Goal: Information Seeking & Learning: Learn about a topic

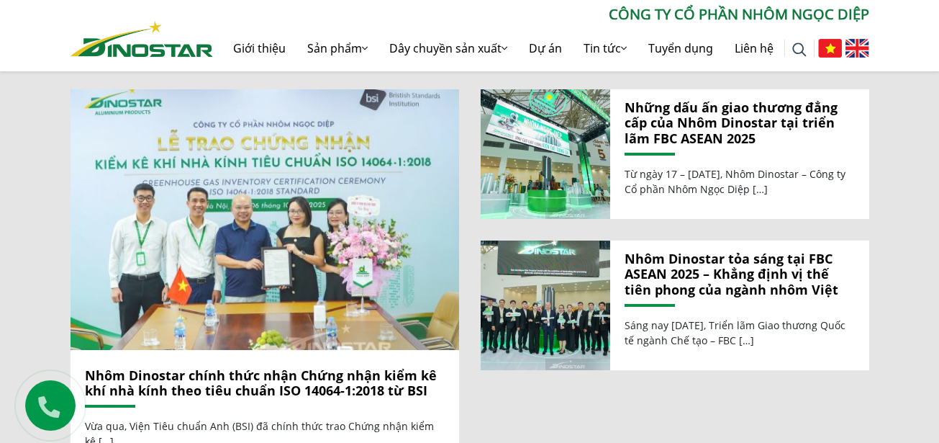
scroll to position [1583, 0]
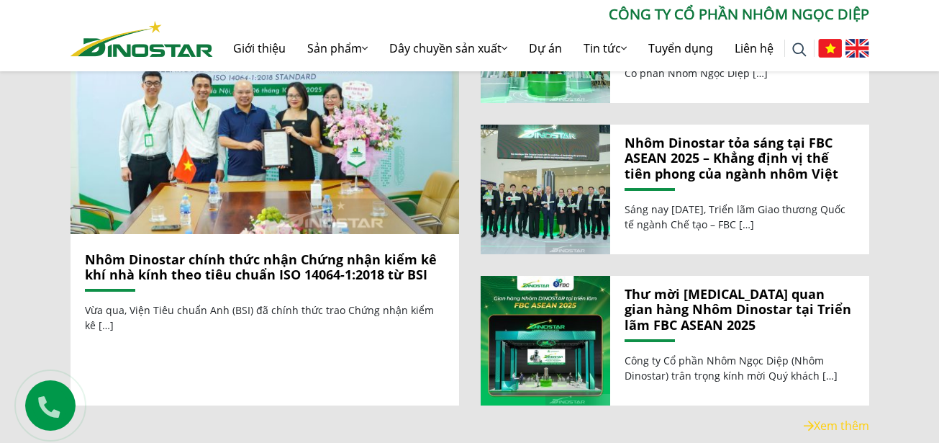
click at [293, 259] on link "Nhôm Dinostar chính thức nhận Chứng nhận kiểm kê khí nhà kính theo tiêu chuẩn I…" at bounding box center [261, 266] width 352 height 33
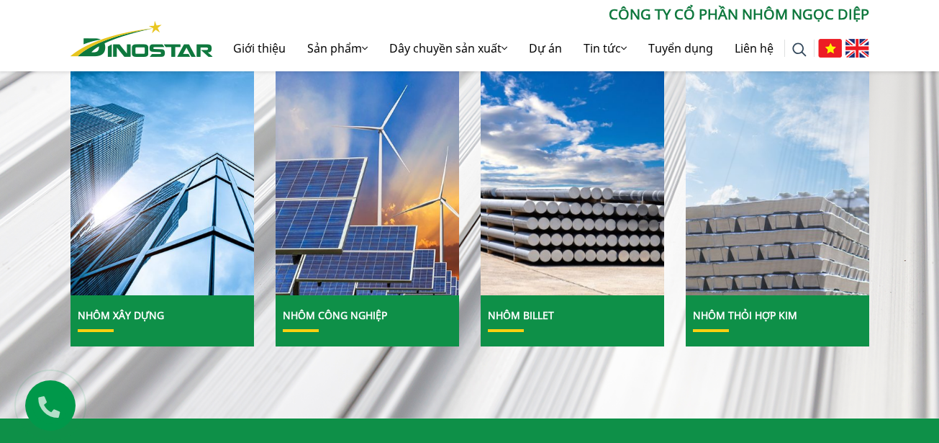
scroll to position [504, 0]
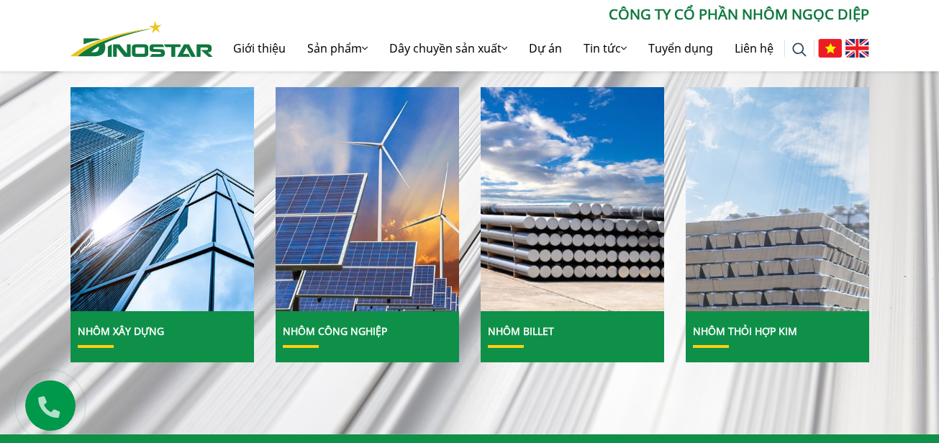
click at [789, 262] on img at bounding box center [777, 199] width 196 height 240
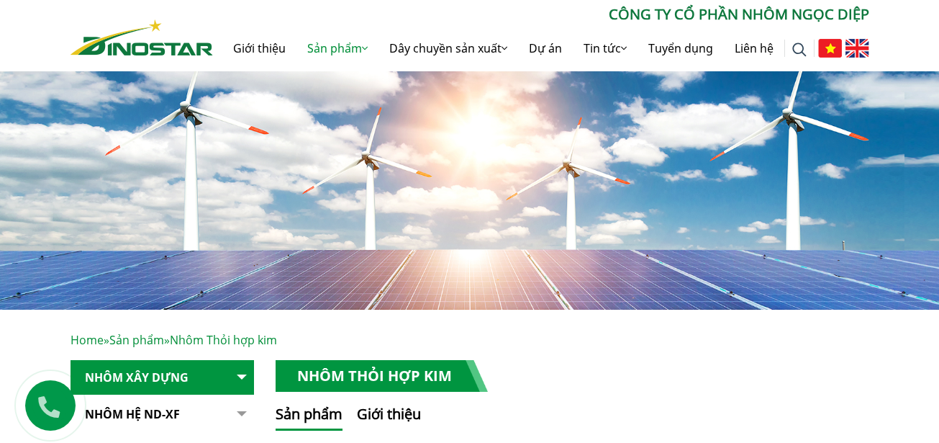
scroll to position [216, 0]
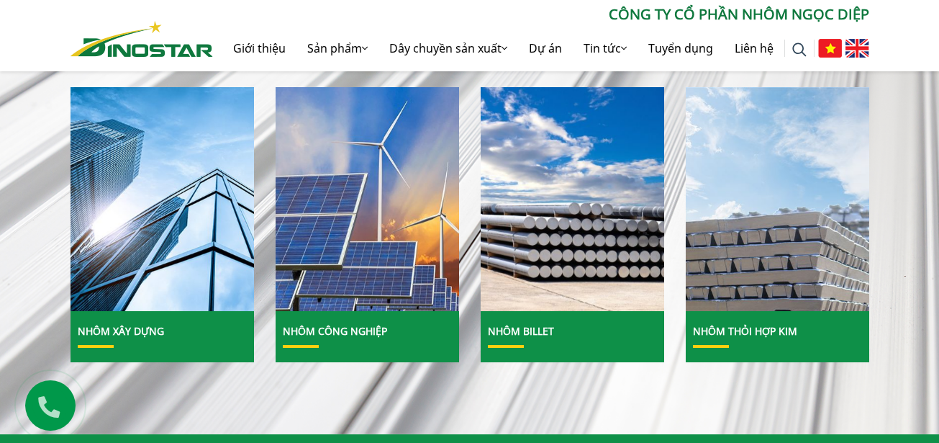
click at [754, 331] on link "Nhôm Thỏi hợp kim" at bounding box center [745, 331] width 104 height 14
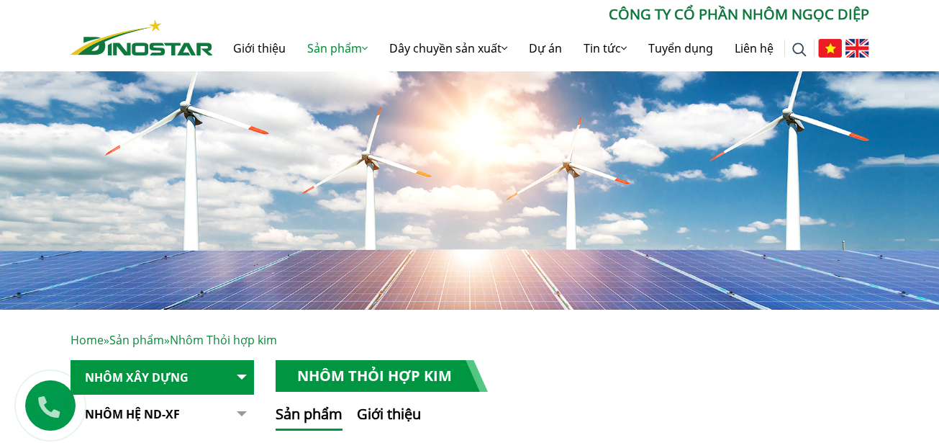
click at [124, 58] on div "Tìm kiếm cho: ******** CÔNG TY CỔ PHẦN NHÔM NGỌC DIỆP Giới thiệu Sản phẩm Sản p…" at bounding box center [470, 38] width 820 height 68
click at [176, 54] on img at bounding box center [142, 37] width 142 height 36
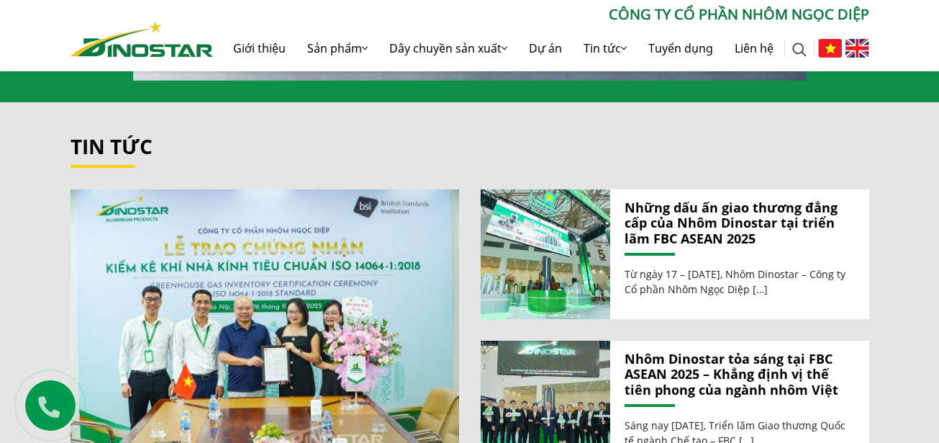
scroll to position [1655, 0]
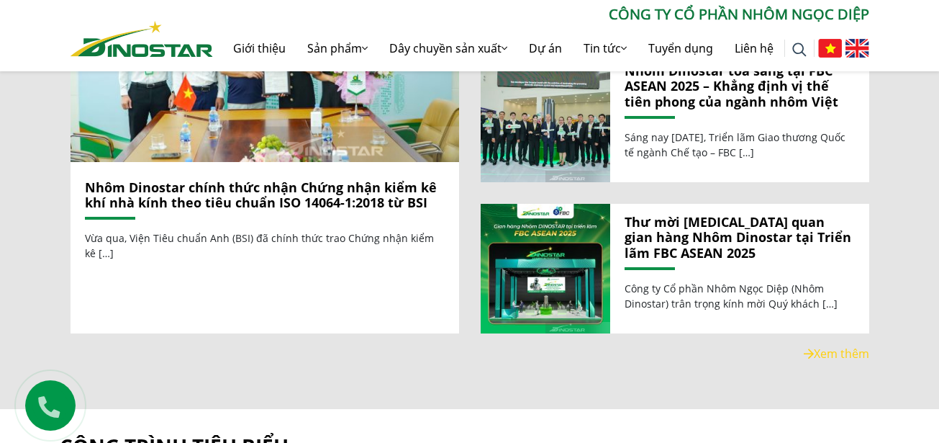
click at [249, 200] on link "Nhôm Dinostar chính thức nhận Chứng nhận kiểm kê khí nhà kính theo tiêu chuẩn I…" at bounding box center [261, 194] width 352 height 33
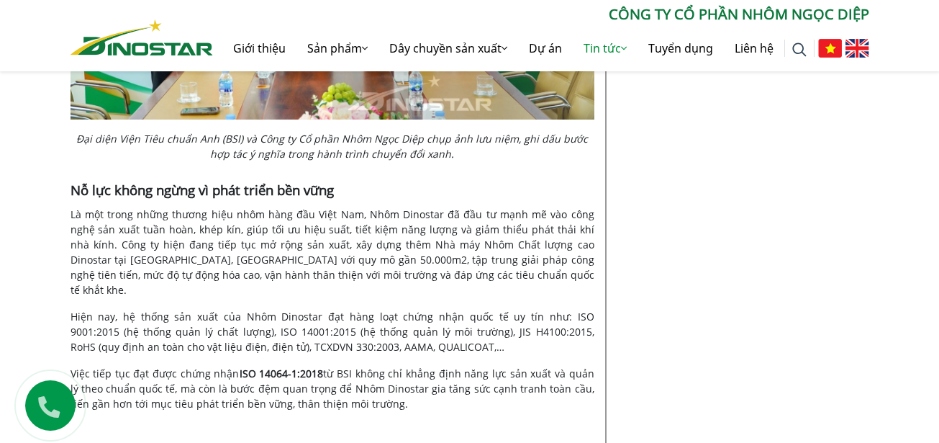
scroll to position [2231, 0]
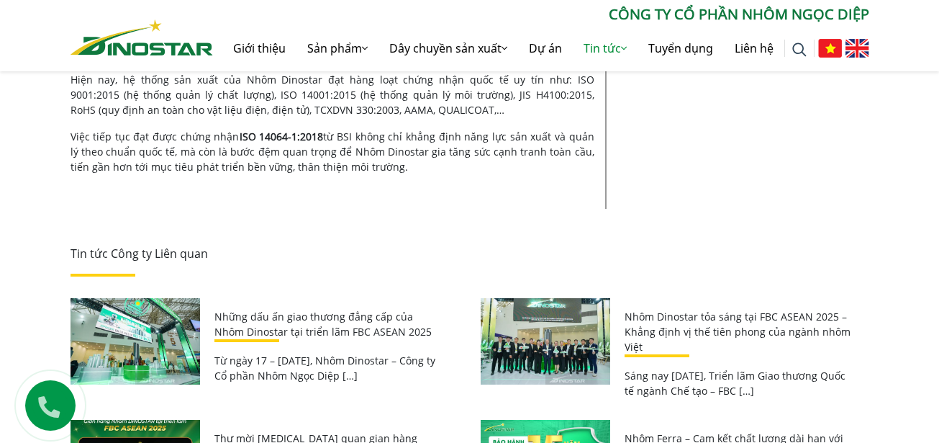
click at [313, 309] on link "Những dấu ấn giao thương đẳng cấp của Nhôm Dinostar tại triển lãm FBC ASEAN 2025" at bounding box center [322, 323] width 217 height 29
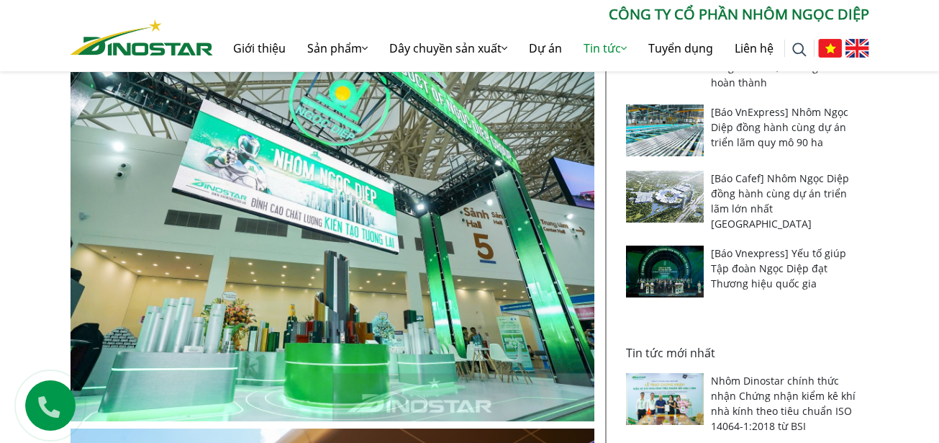
scroll to position [576, 0]
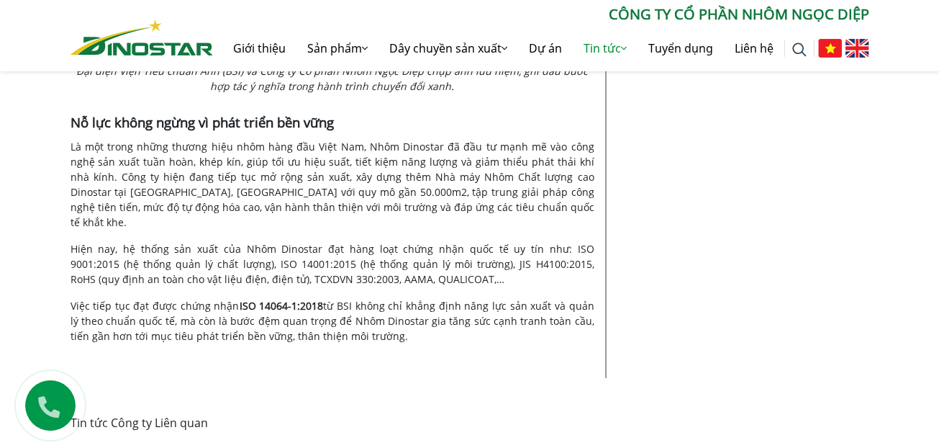
scroll to position [1943, 0]
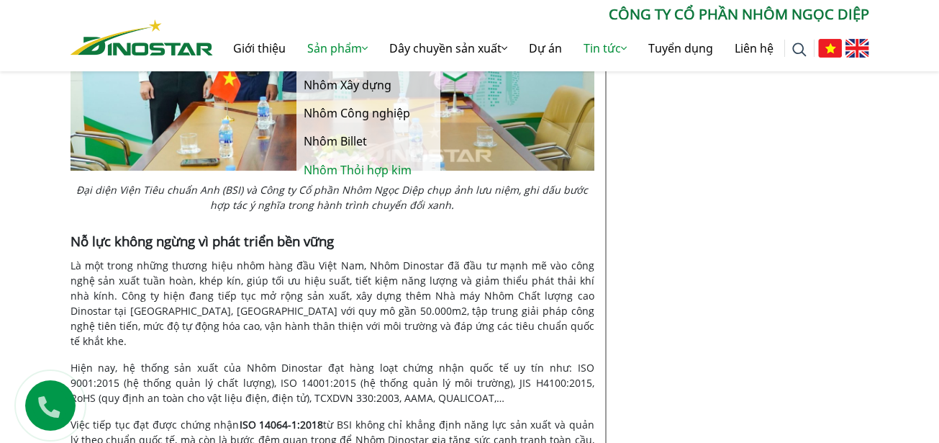
click at [345, 172] on link "Nhôm Thỏi hợp kim" at bounding box center [368, 170] width 144 height 28
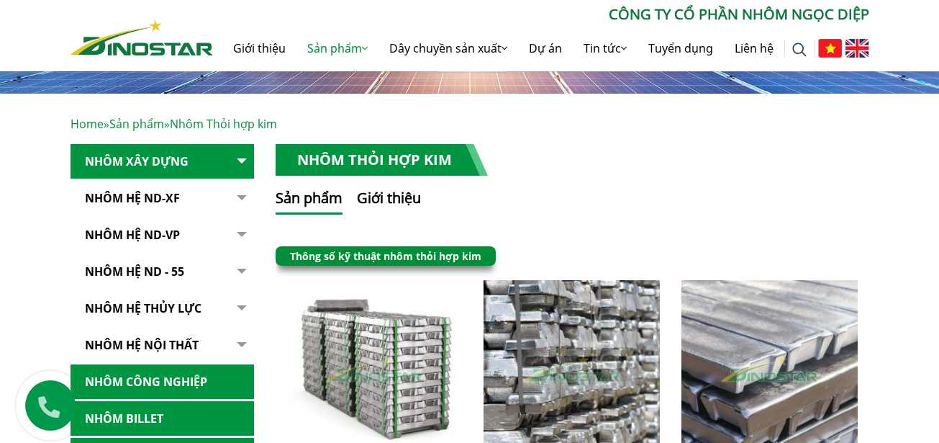
scroll to position [504, 0]
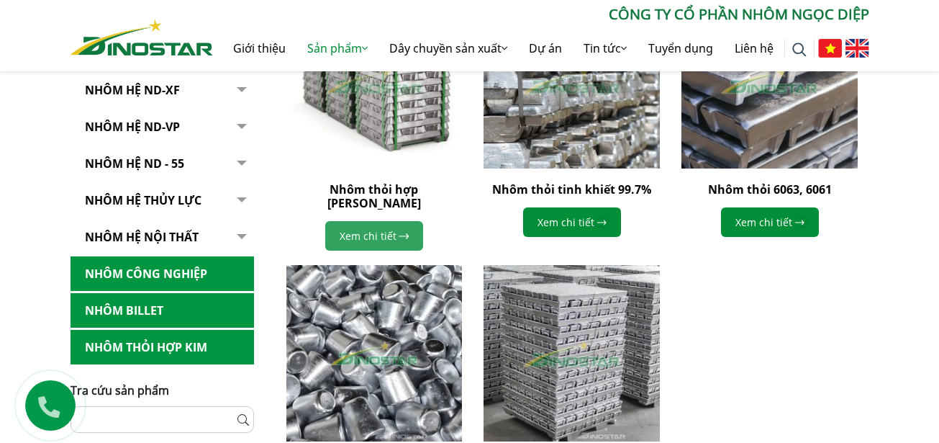
click at [366, 221] on link "Xem chi tiết" at bounding box center [374, 236] width 98 height 30
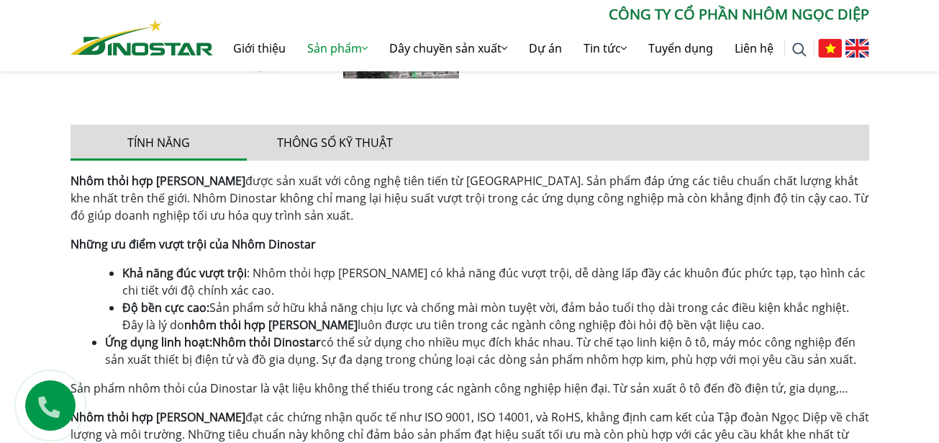
scroll to position [792, 0]
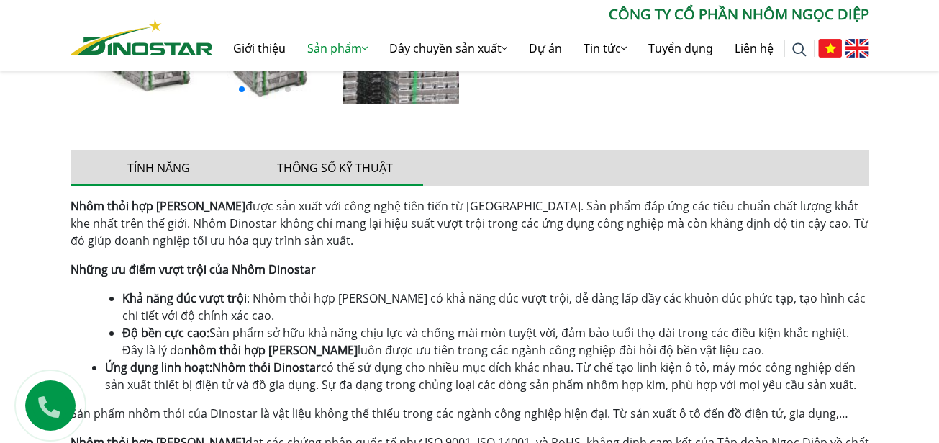
click at [356, 166] on button "Thông số kỹ thuật" at bounding box center [335, 168] width 176 height 36
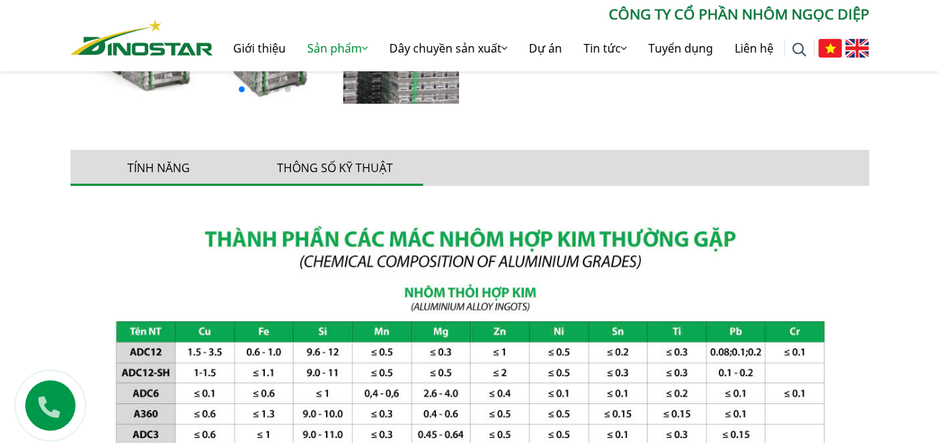
click at [189, 175] on button "Tính năng" at bounding box center [159, 168] width 176 height 36
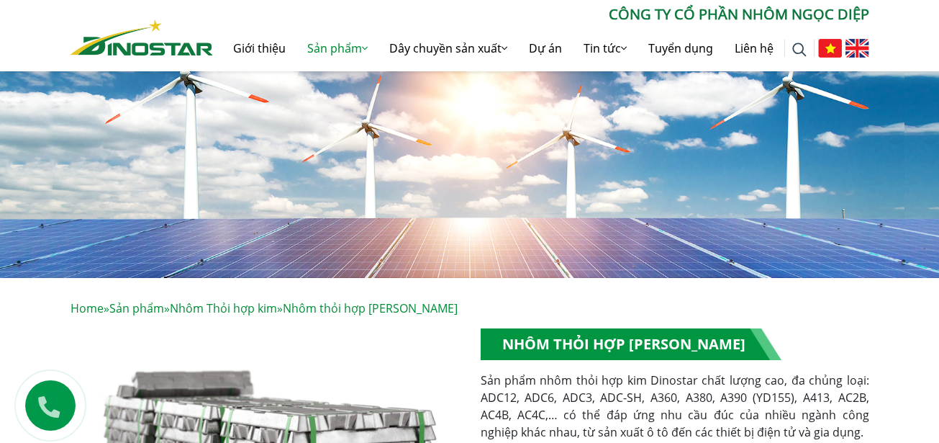
scroll to position [0, 0]
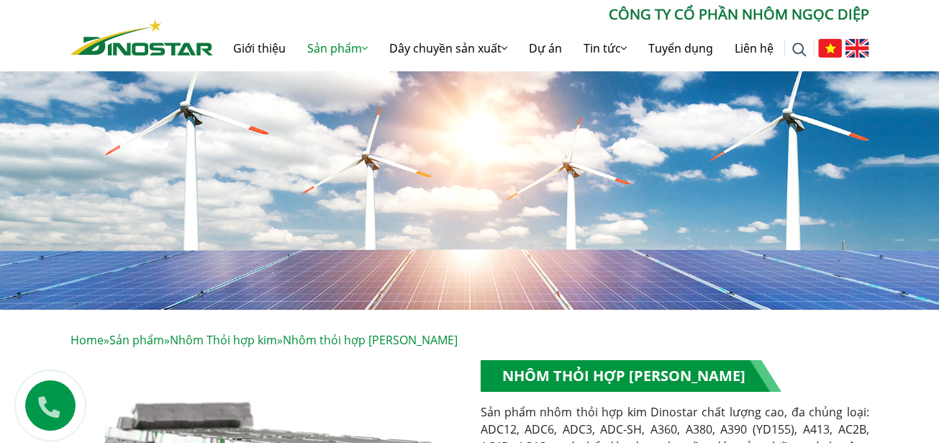
click at [158, 37] on img at bounding box center [142, 37] width 142 height 36
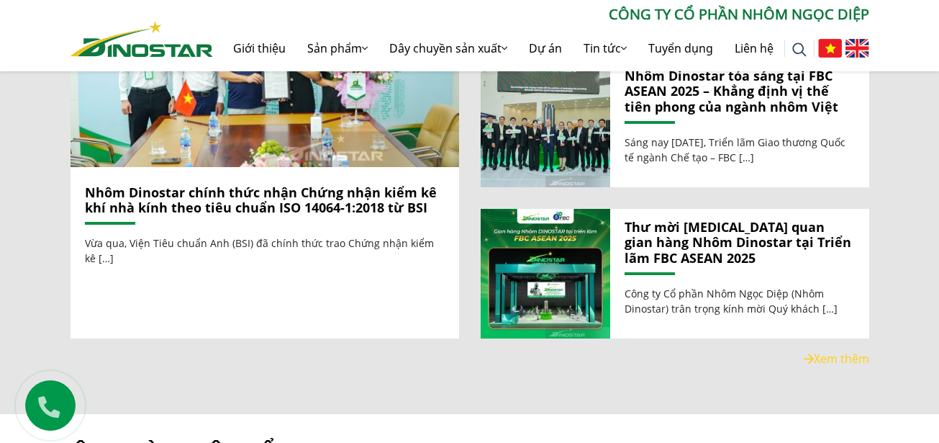
scroll to position [1655, 0]
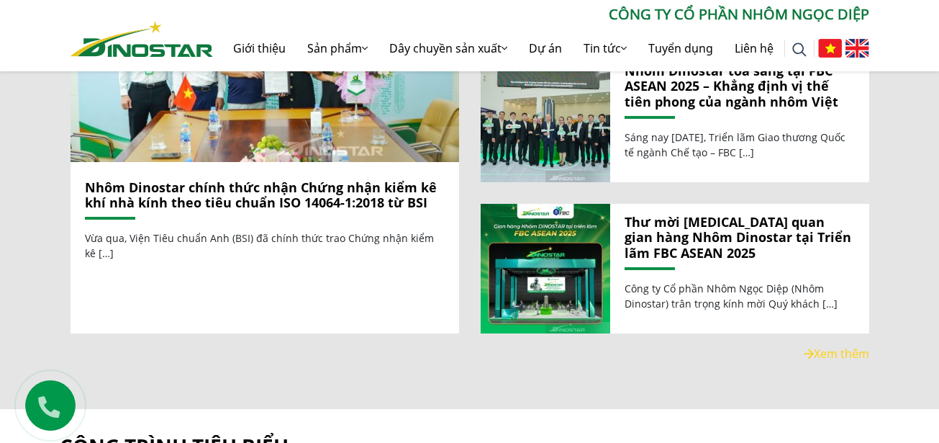
click at [332, 187] on link "Nhôm Dinostar chính thức nhận Chứng nhận kiểm kê khí nhà kính theo tiêu chuẩn I…" at bounding box center [261, 194] width 352 height 33
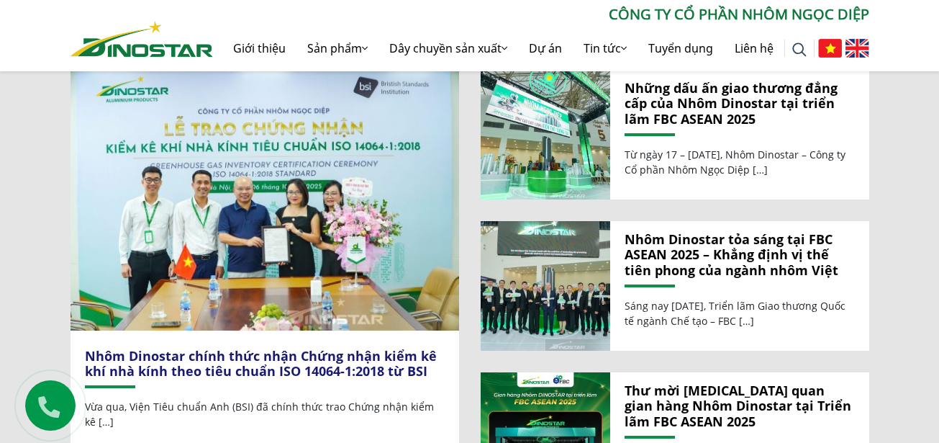
scroll to position [1439, 0]
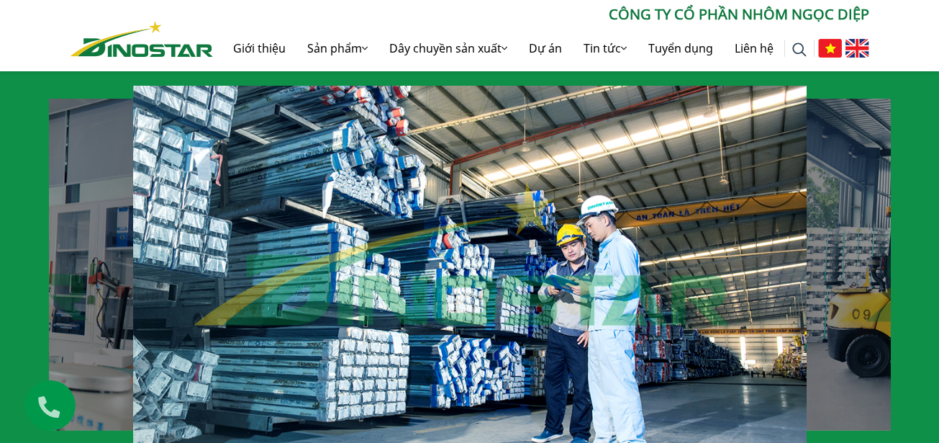
scroll to position [864, 0]
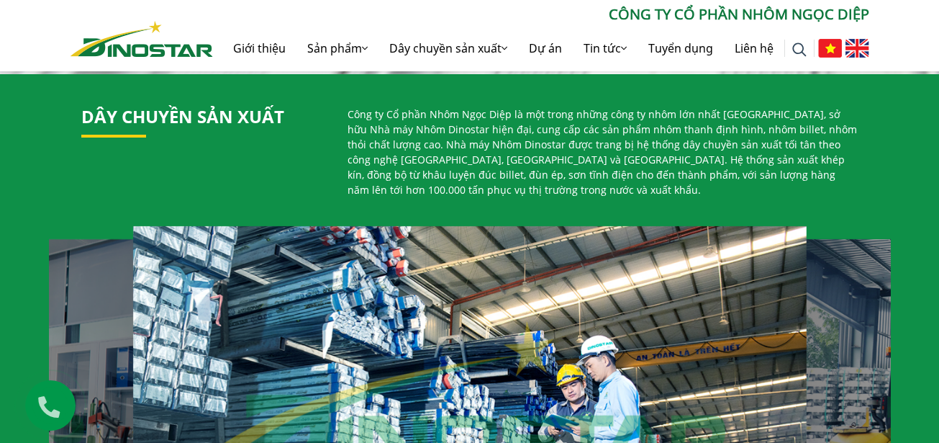
click at [178, 54] on img at bounding box center [142, 39] width 142 height 36
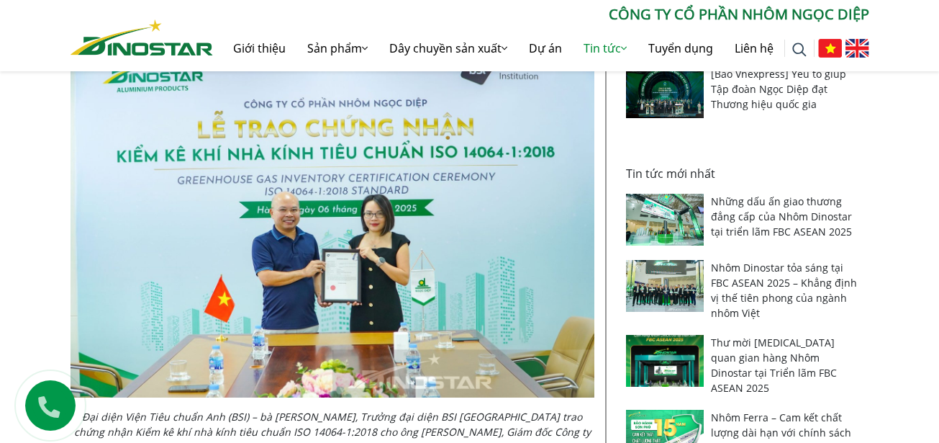
scroll to position [864, 0]
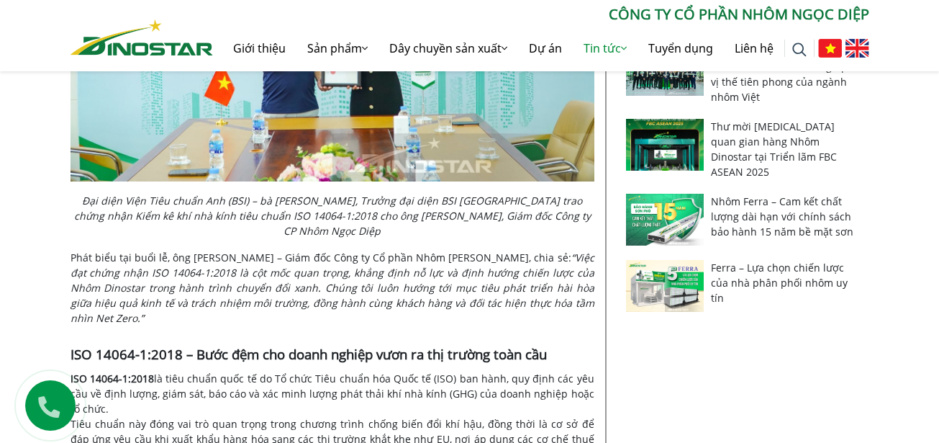
click at [170, 48] on img at bounding box center [142, 37] width 142 height 36
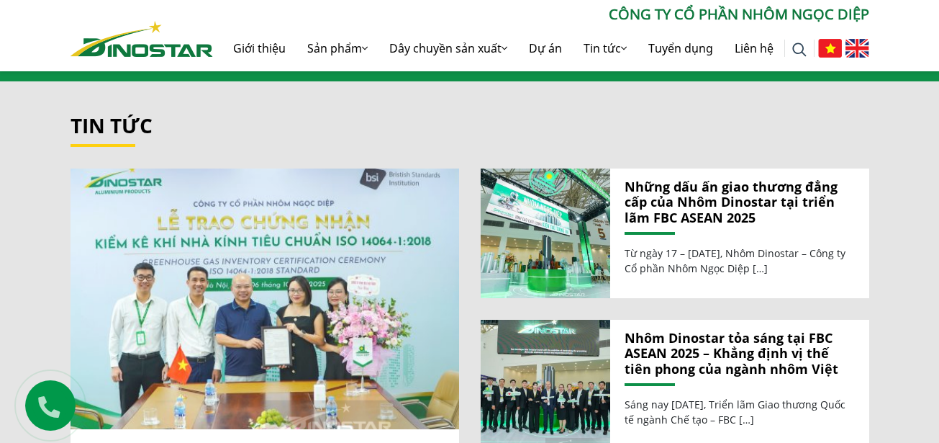
scroll to position [1583, 0]
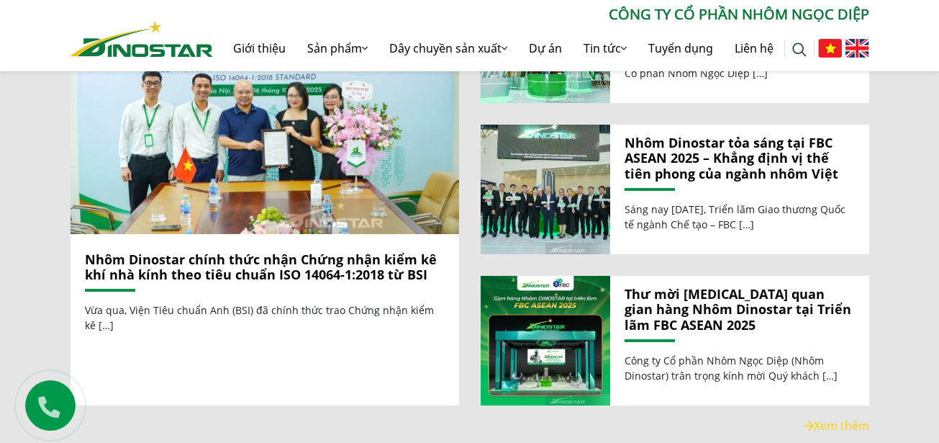
click at [174, 53] on img at bounding box center [142, 39] width 142 height 36
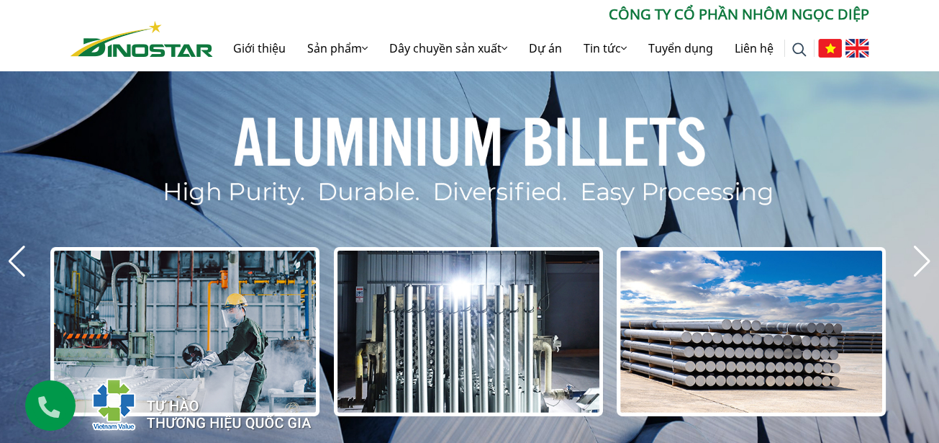
click at [913, 250] on div "Next slide" at bounding box center [922, 261] width 19 height 32
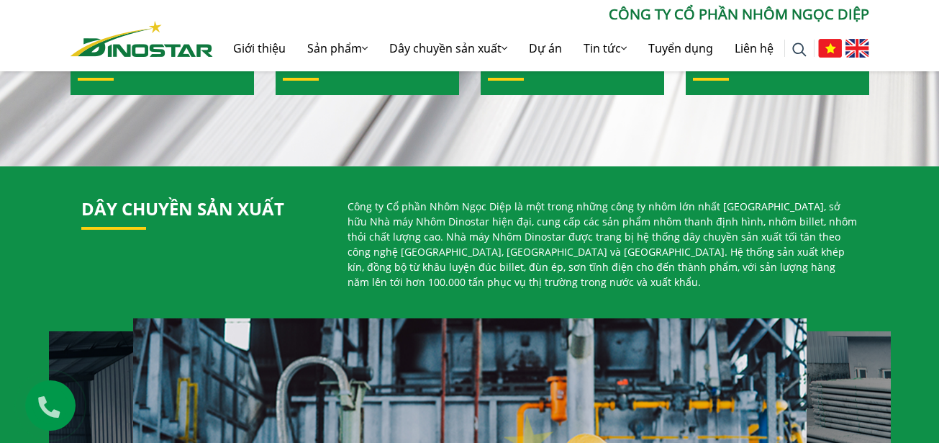
scroll to position [576, 0]
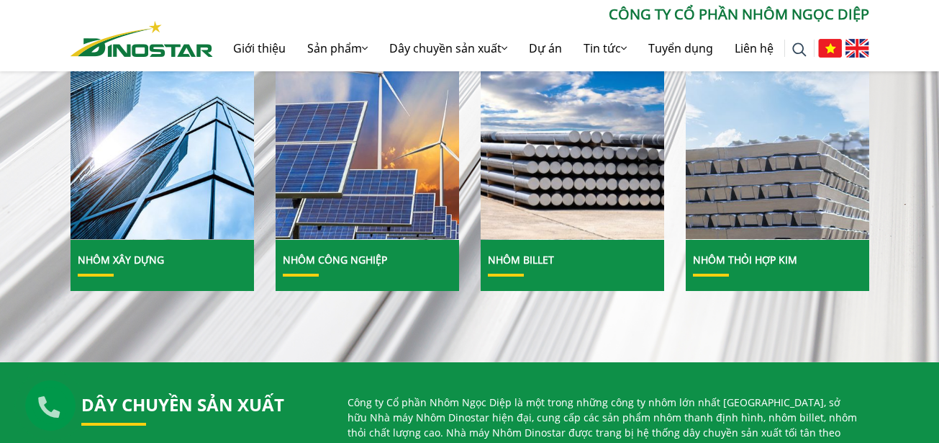
click at [769, 255] on link "Nhôm Thỏi hợp kim" at bounding box center [745, 259] width 104 height 14
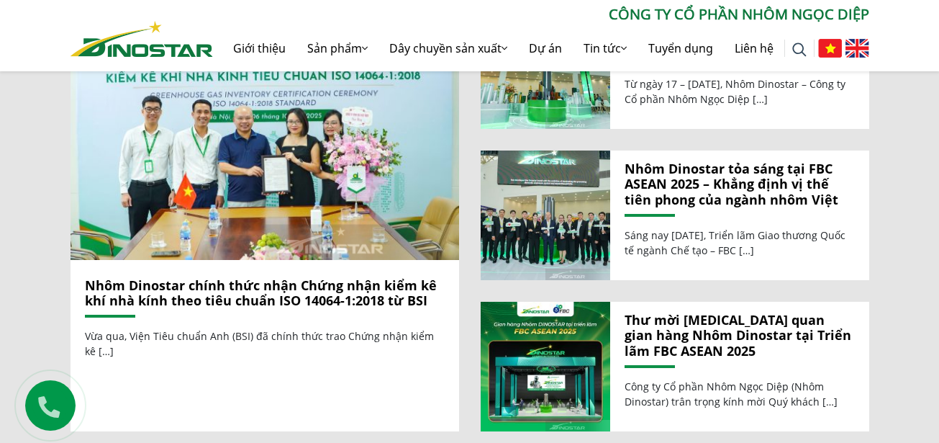
scroll to position [1727, 0]
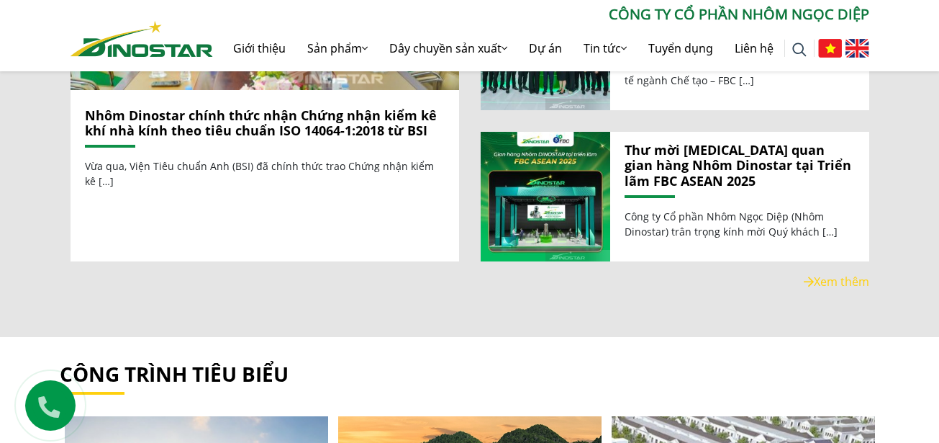
click at [238, 120] on link "Nhôm Dinostar chính thức nhận Chứng nhận kiểm kê khí nhà kính theo tiêu chuẩn I…" at bounding box center [261, 123] width 352 height 33
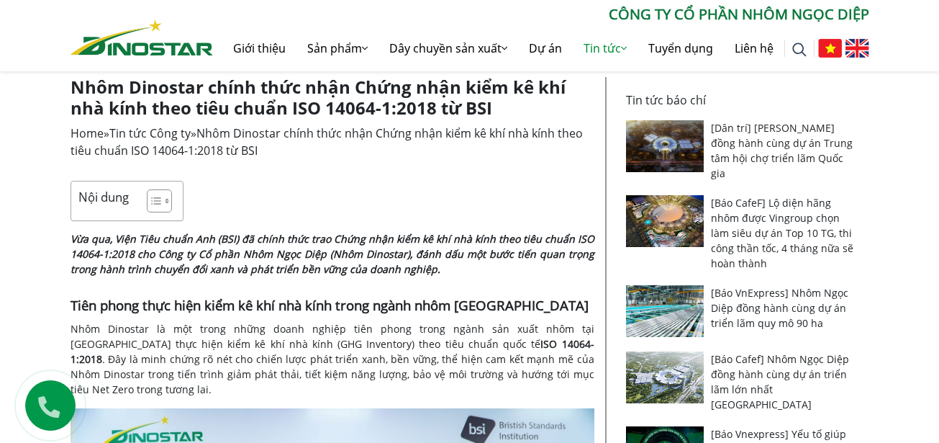
scroll to position [576, 0]
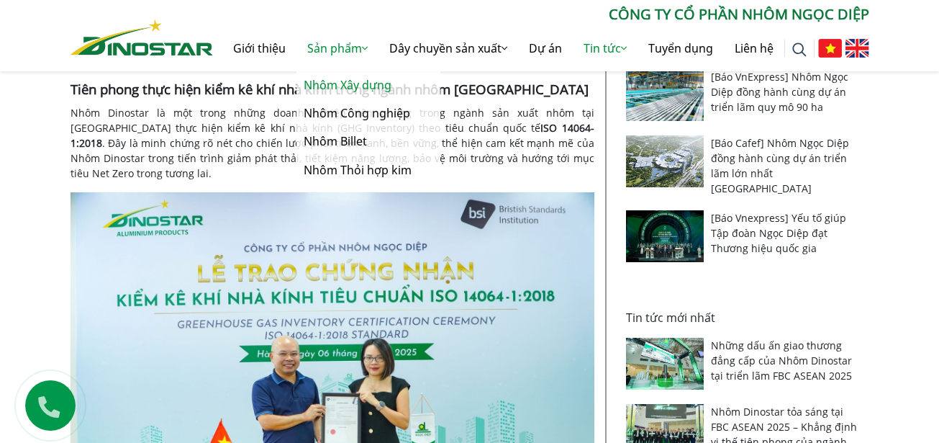
click at [344, 76] on link "Nhôm Xây dựng" at bounding box center [368, 85] width 144 height 28
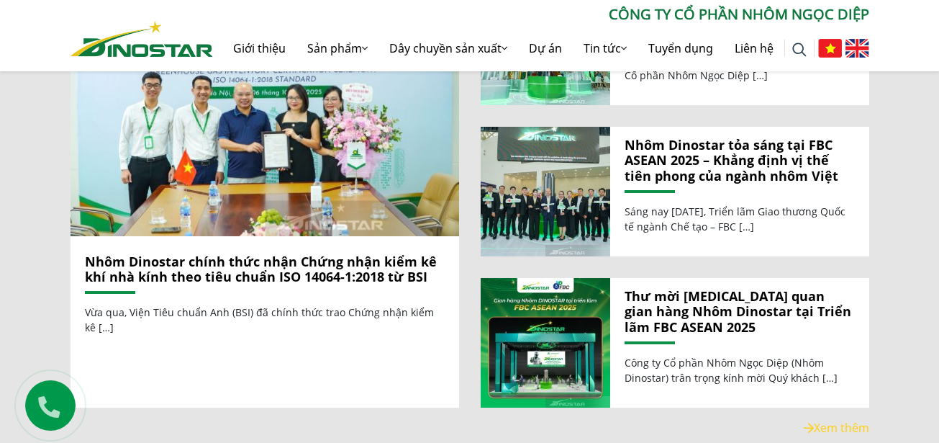
scroll to position [1583, 0]
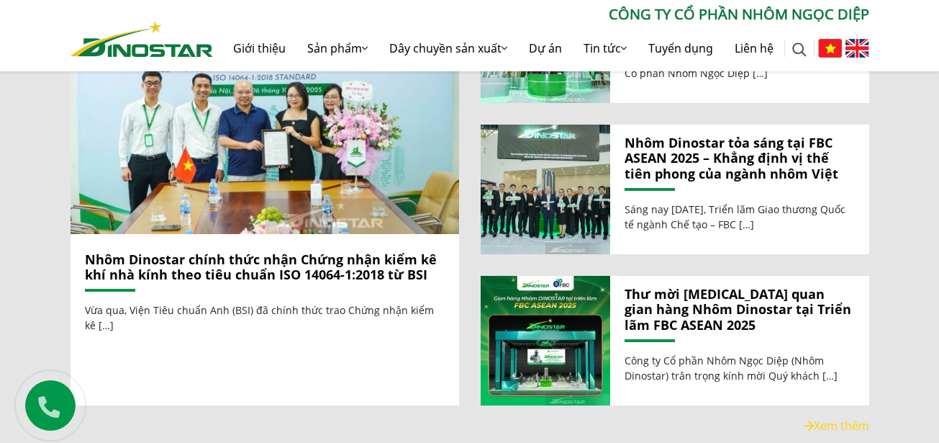
click at [225, 251] on link "Nhôm Dinostar chính thức nhận Chứng nhận kiểm kê khí nhà kính theo tiêu chuẩn I…" at bounding box center [261, 266] width 352 height 33
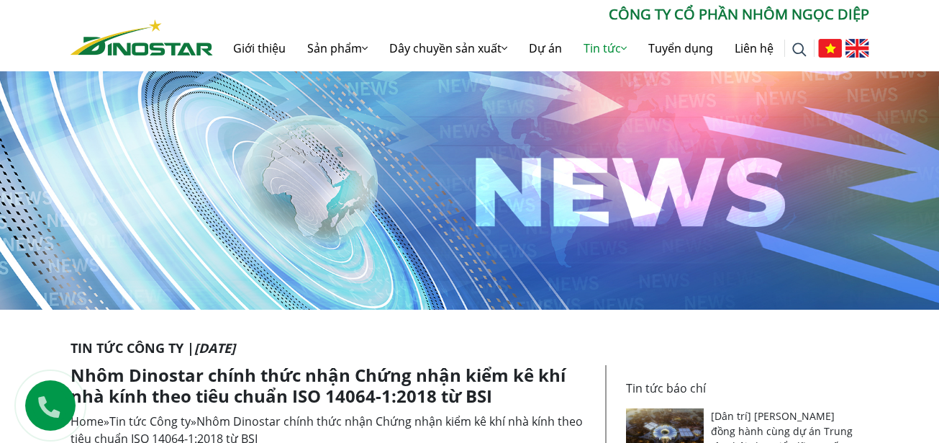
click at [155, 32] on img at bounding box center [142, 37] width 142 height 36
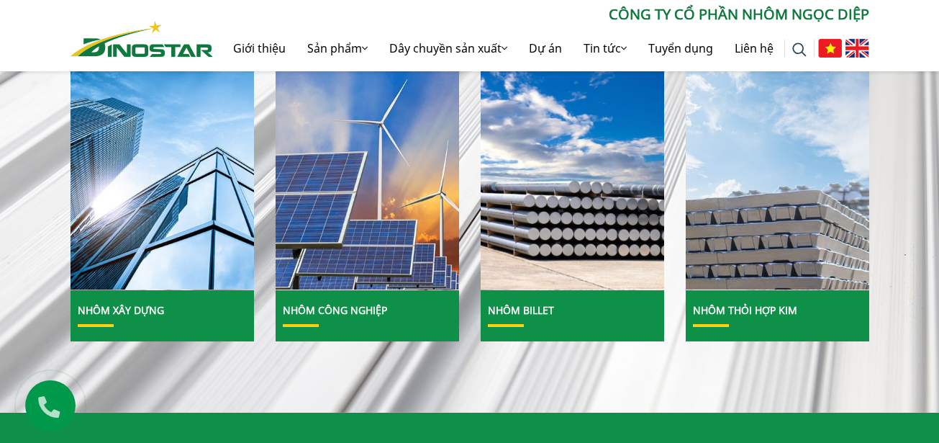
scroll to position [504, 0]
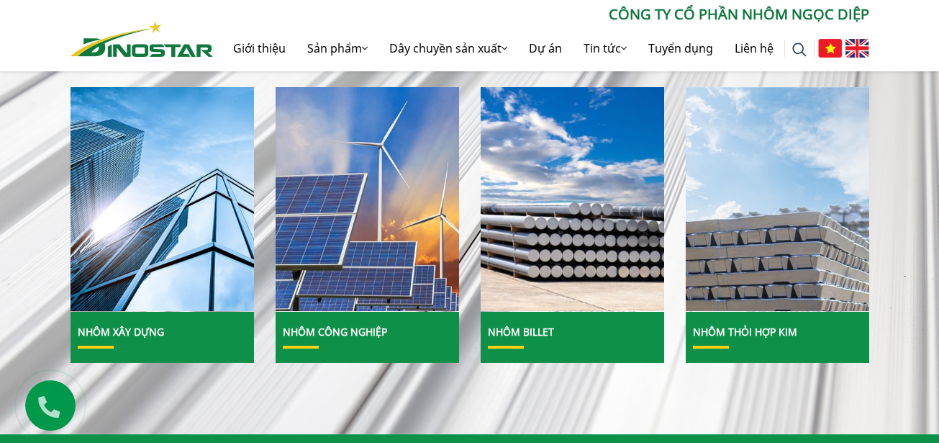
click at [532, 333] on link "Nhôm Billet" at bounding box center [521, 331] width 66 height 14
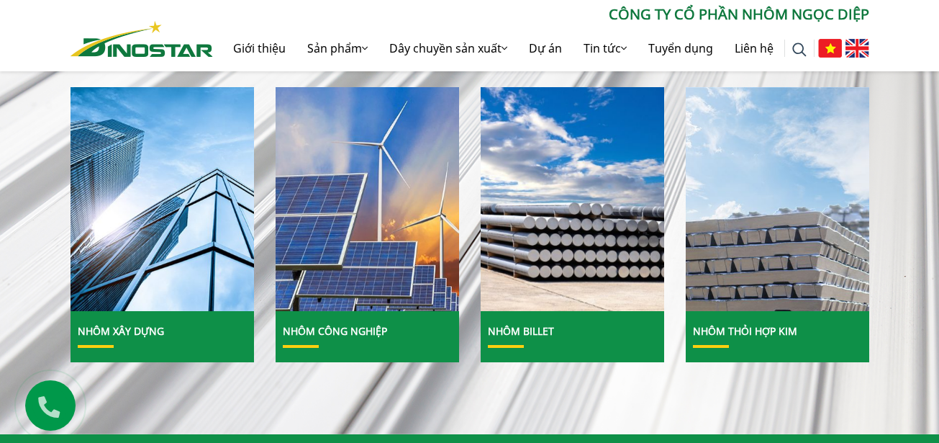
click at [318, 331] on link "Nhôm Công nghiệp" at bounding box center [335, 331] width 104 height 14
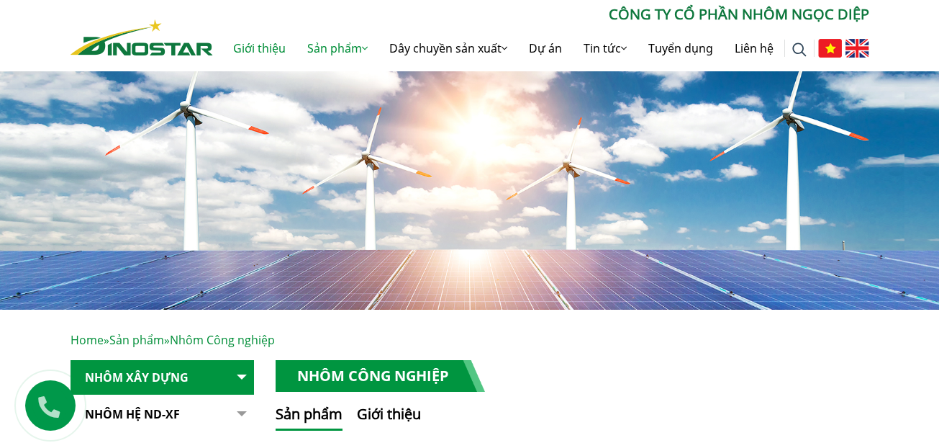
click at [239, 47] on link "Giới thiệu" at bounding box center [259, 48] width 74 height 46
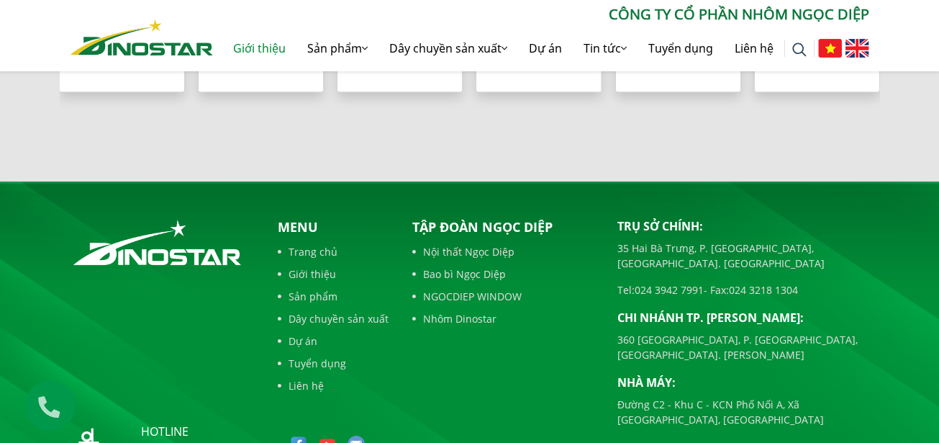
scroll to position [1579, 0]
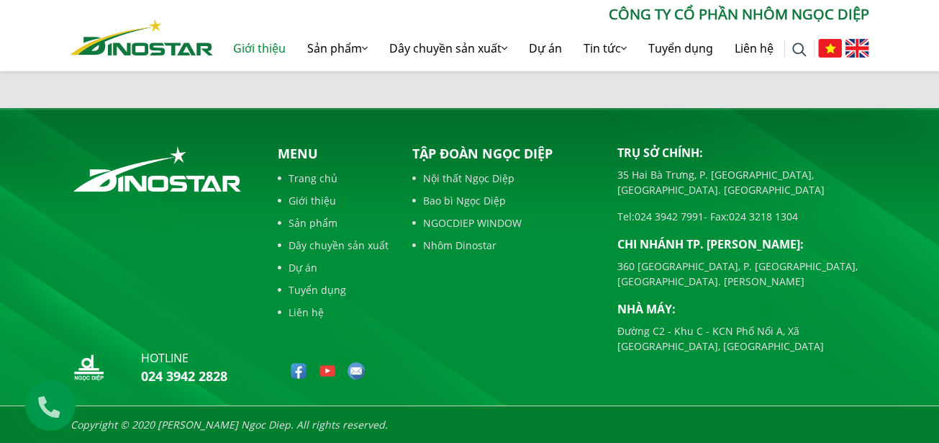
click at [250, 47] on link "Giới thiệu" at bounding box center [259, 48] width 74 height 46
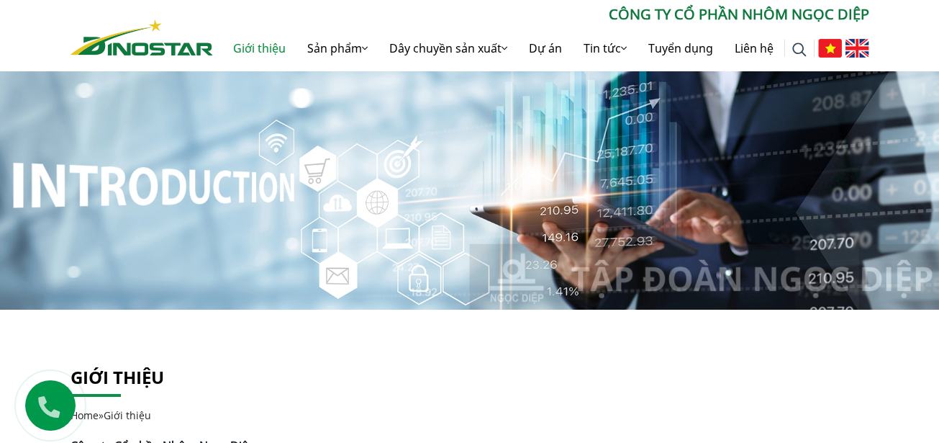
click at [119, 60] on div "Tìm kiếm cho: ******** CÔNG TY CỔ PHẦN NHÔM NGỌC DIỆP Giới thiệu Sản phẩm Sản p…" at bounding box center [470, 38] width 820 height 68
click at [157, 53] on img at bounding box center [142, 37] width 142 height 36
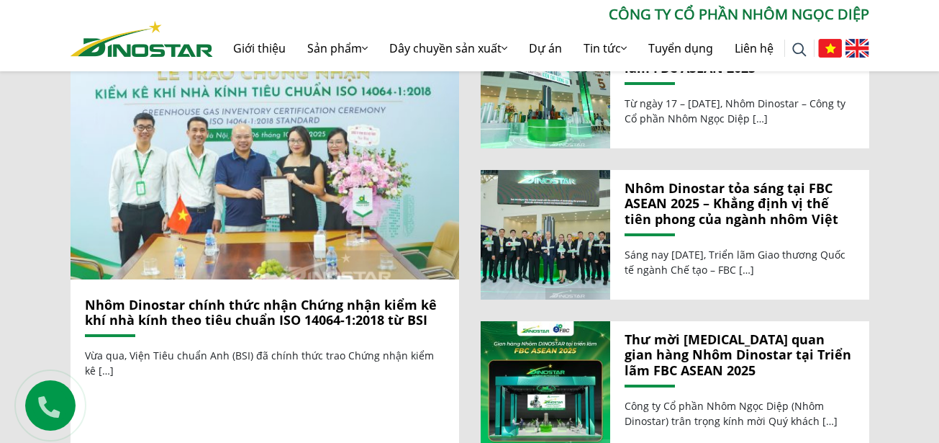
scroll to position [1583, 0]
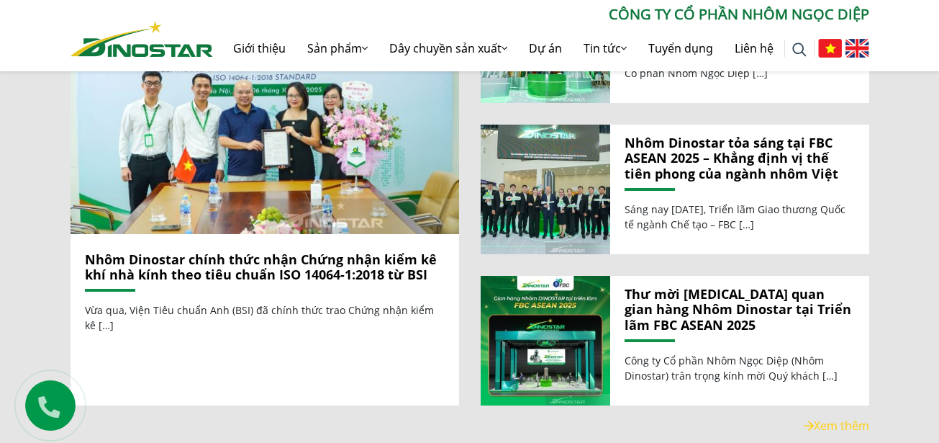
click at [235, 254] on link "Nhôm Dinostar chính thức nhận Chứng nhận kiểm kê khí nhà kính theo tiêu chuẩn I…" at bounding box center [261, 266] width 352 height 33
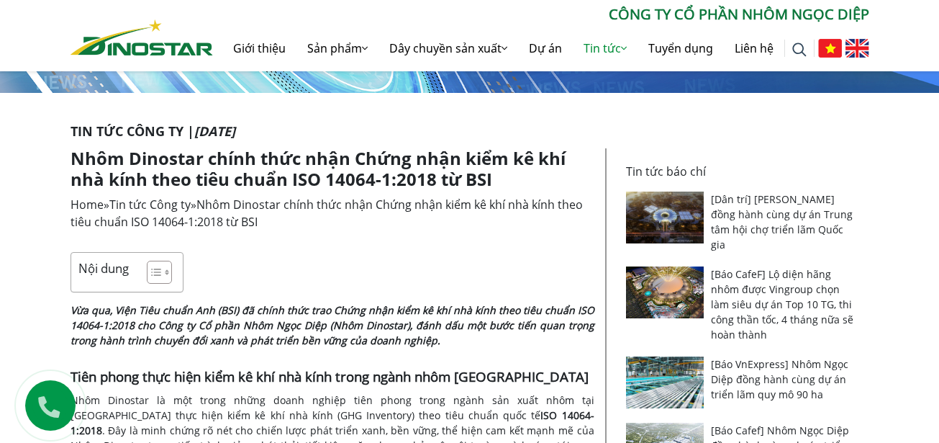
scroll to position [216, 0]
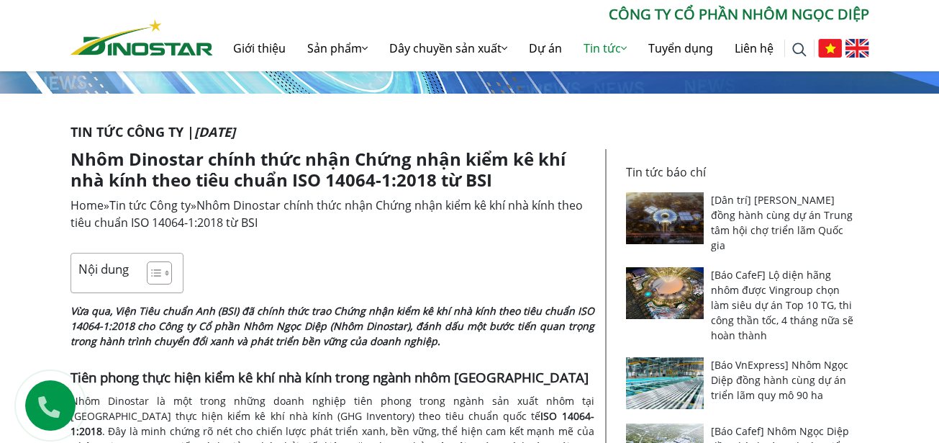
click at [731, 215] on link "[Dân trí] [PERSON_NAME] đồng hành cùng dự án Trung tâm hội chợ triển lãm Quốc g…" at bounding box center [782, 222] width 142 height 59
click at [199, 49] on img at bounding box center [142, 37] width 142 height 36
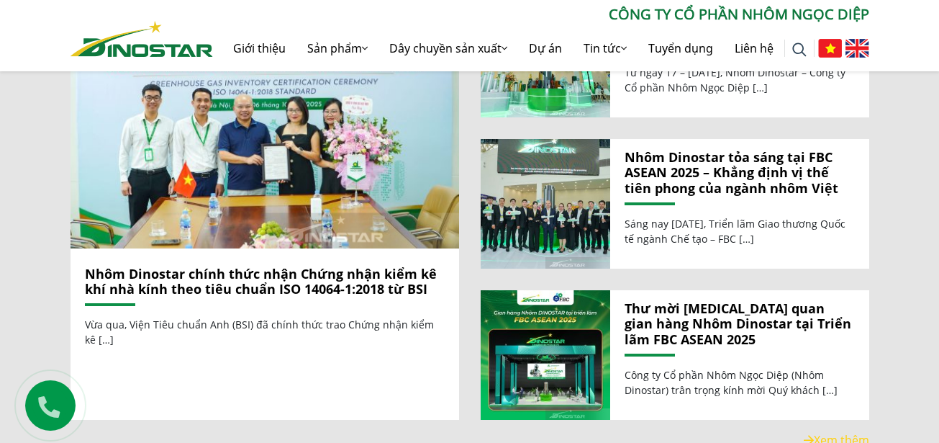
scroll to position [1439, 0]
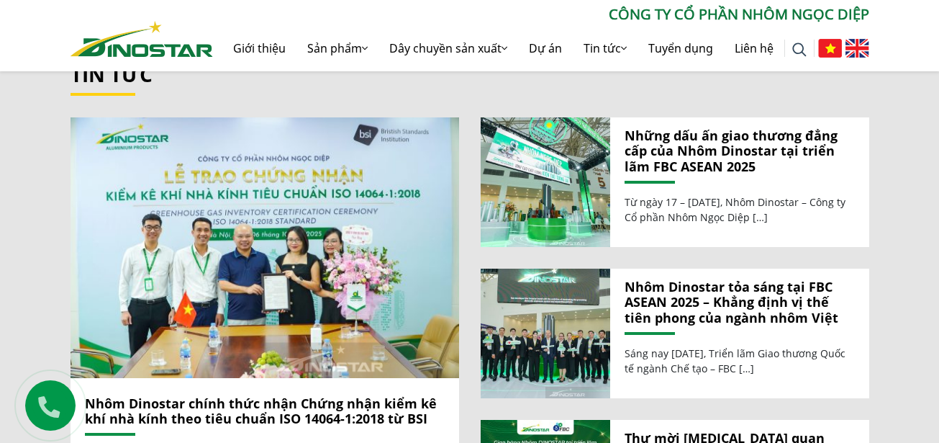
click at [634, 137] on link "Những dấu ấn giao thương đẳng cấp của Nhôm Dinostar tại triển lãm FBC ASEAN 2025" at bounding box center [740, 151] width 230 height 47
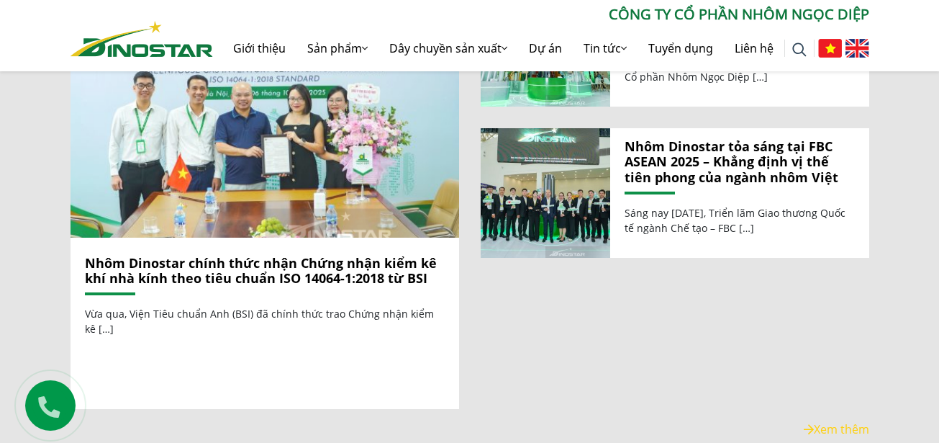
scroll to position [1583, 0]
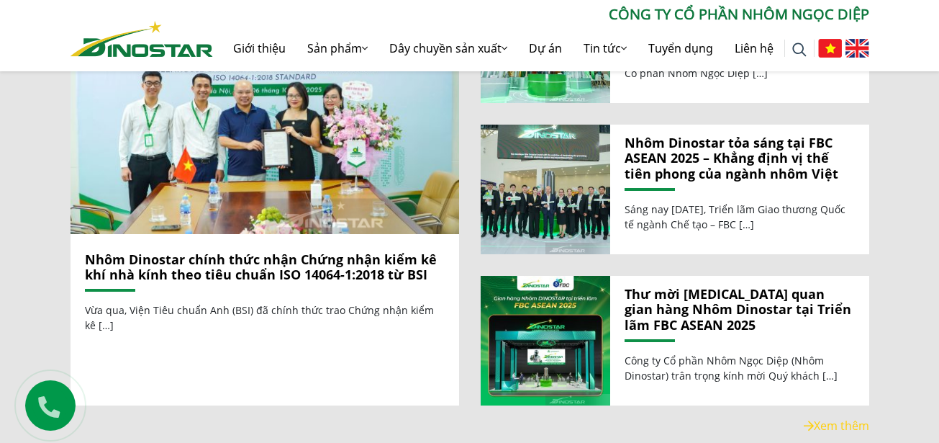
click at [260, 250] on link "Nhôm Dinostar chính thức nhận Chứng nhận kiểm kê khí nhà kính theo tiêu chuẩn I…" at bounding box center [261, 266] width 352 height 33
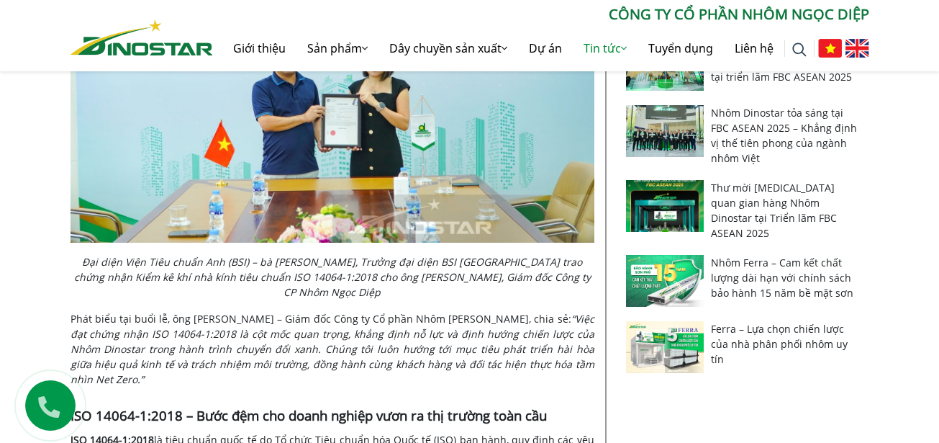
scroll to position [1079, 0]
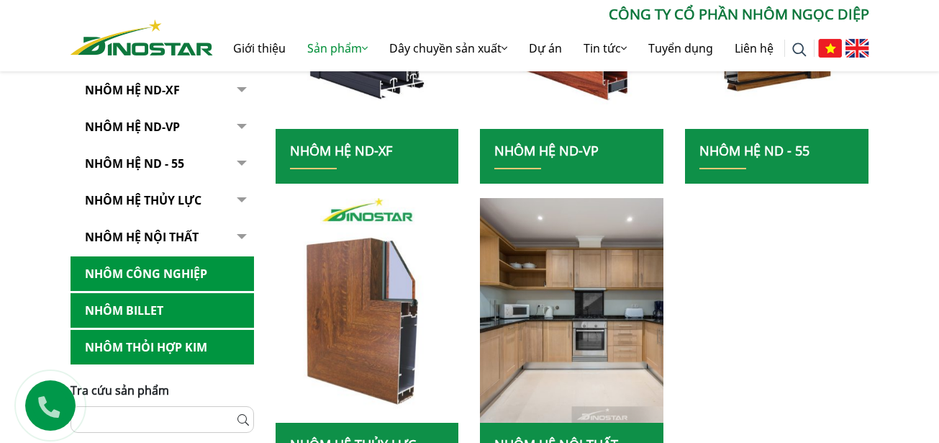
scroll to position [504, 0]
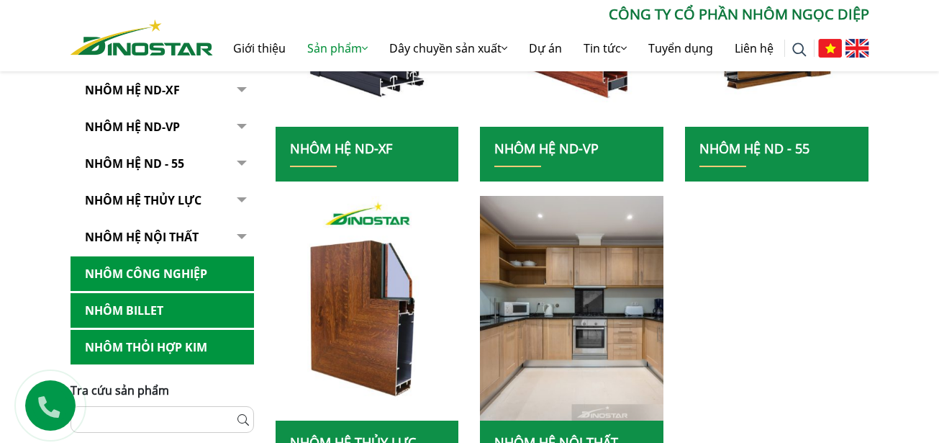
click at [345, 149] on link "Nhôm Hệ ND-XF" at bounding box center [341, 148] width 102 height 17
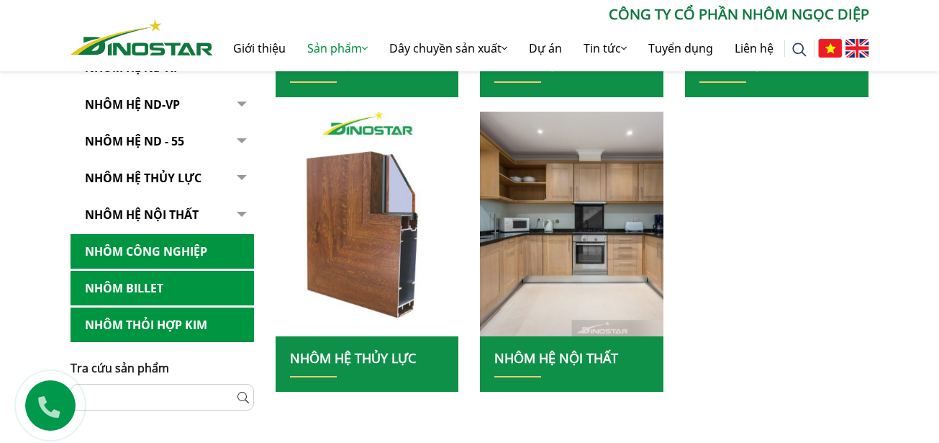
scroll to position [720, 0]
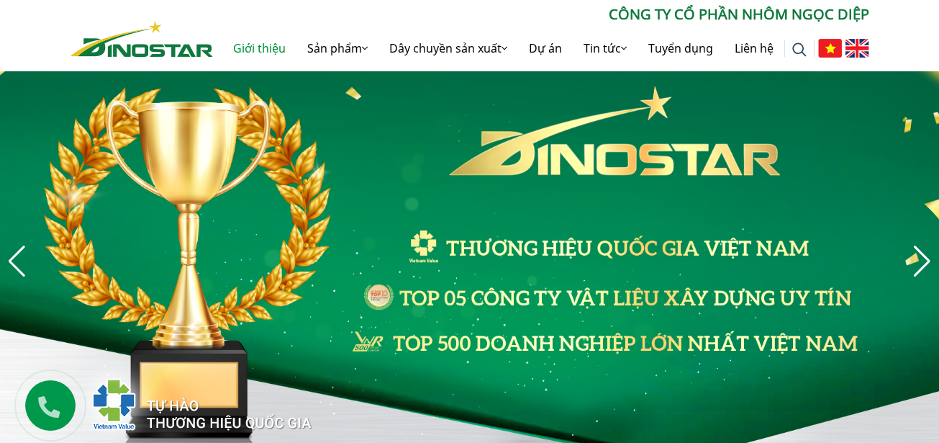
click at [258, 52] on link "Giới thiệu" at bounding box center [259, 48] width 74 height 46
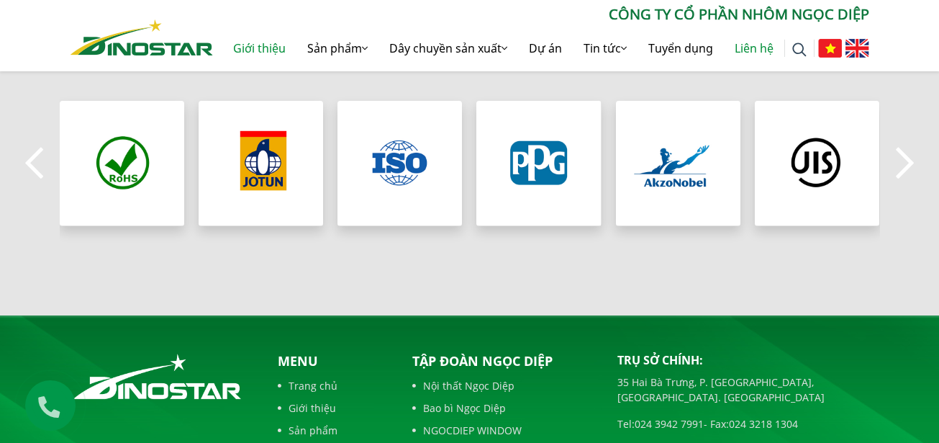
scroll to position [1147, 0]
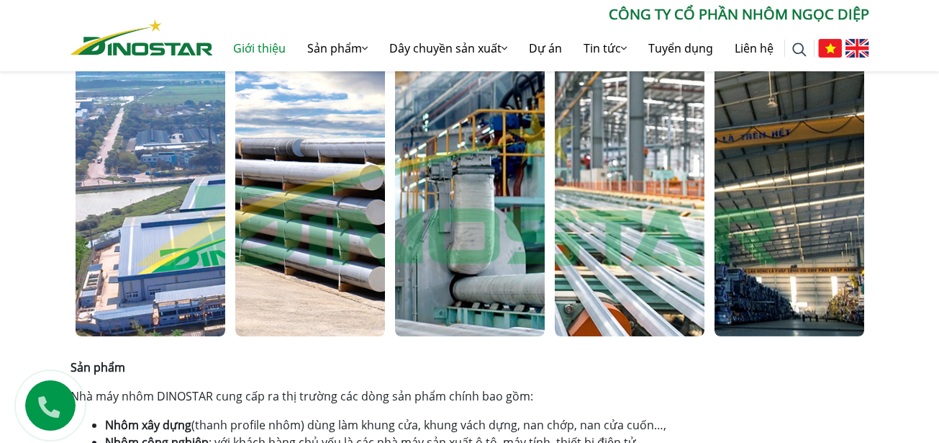
scroll to position [571, 0]
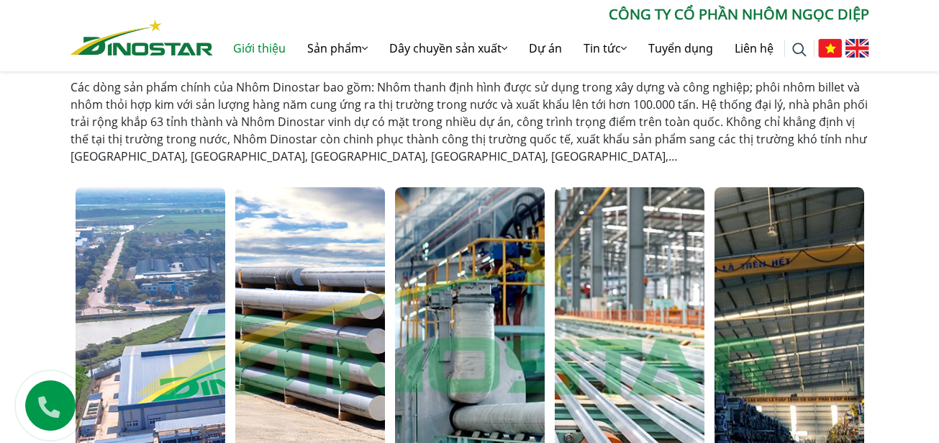
click at [168, 53] on img at bounding box center [142, 37] width 142 height 36
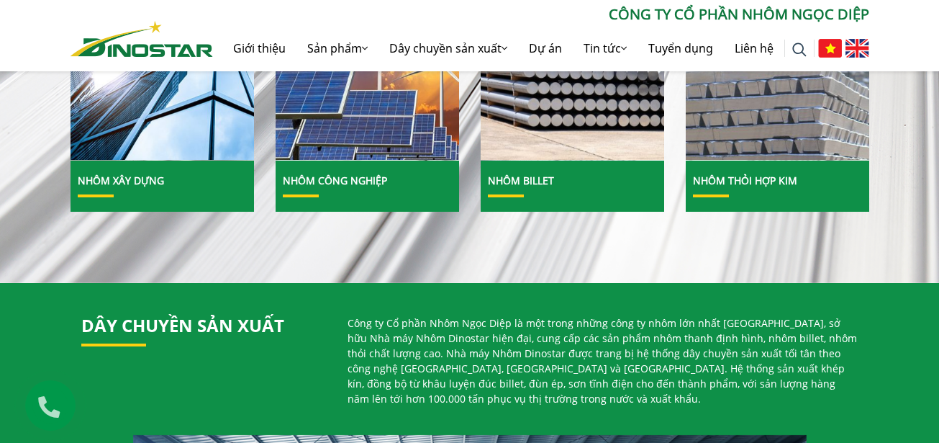
scroll to position [504, 0]
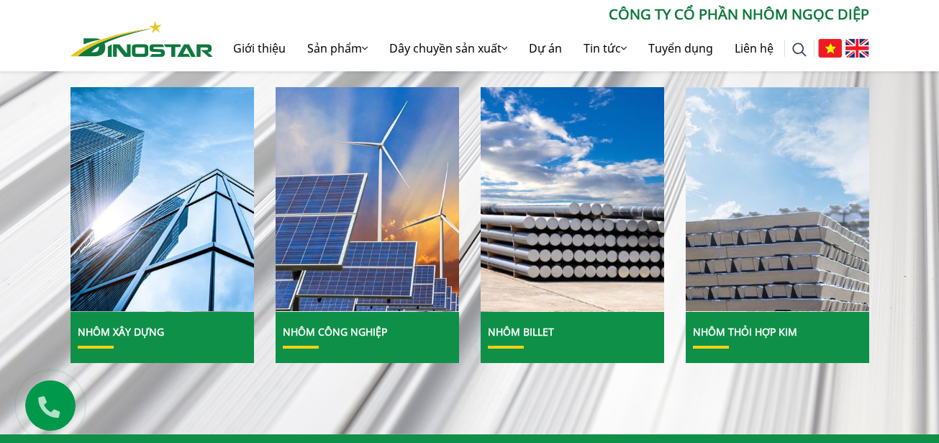
click at [764, 326] on link "Nhôm Thỏi hợp kim" at bounding box center [745, 331] width 104 height 14
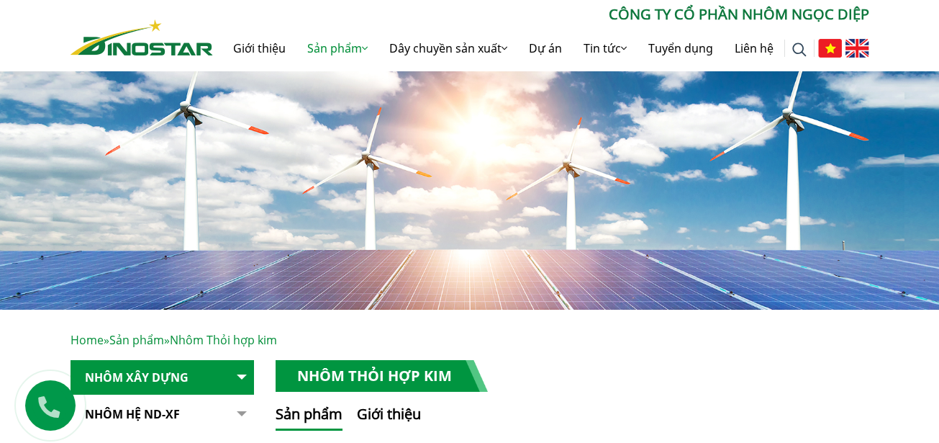
click at [155, 42] on img at bounding box center [142, 37] width 142 height 36
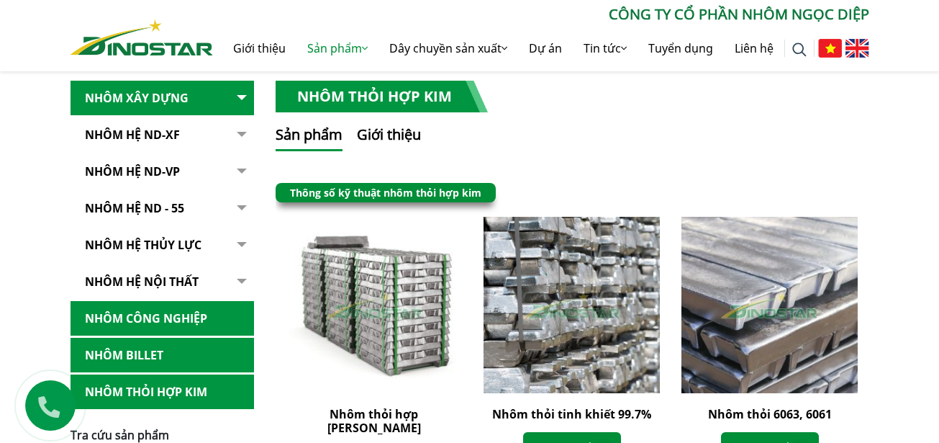
scroll to position [288, 0]
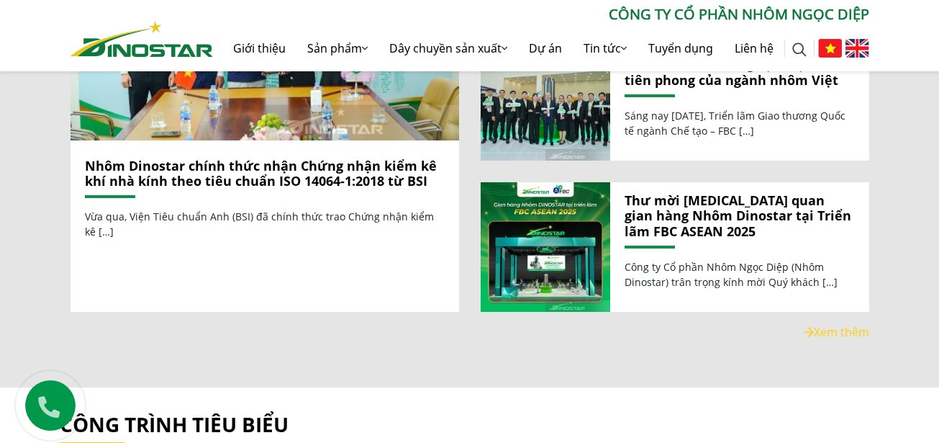
scroll to position [1655, 0]
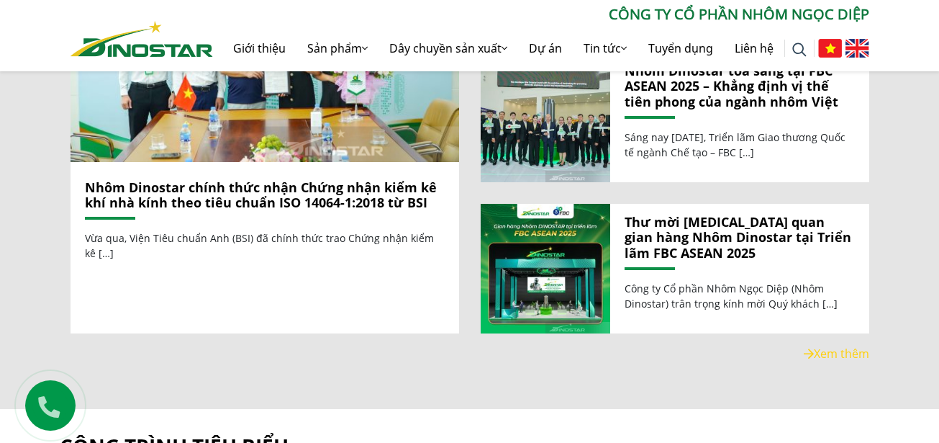
click at [214, 179] on link "Nhôm Dinostar chính thức nhận Chứng nhận kiểm kê khí nhà kính theo tiêu chuẩn I…" at bounding box center [261, 194] width 352 height 33
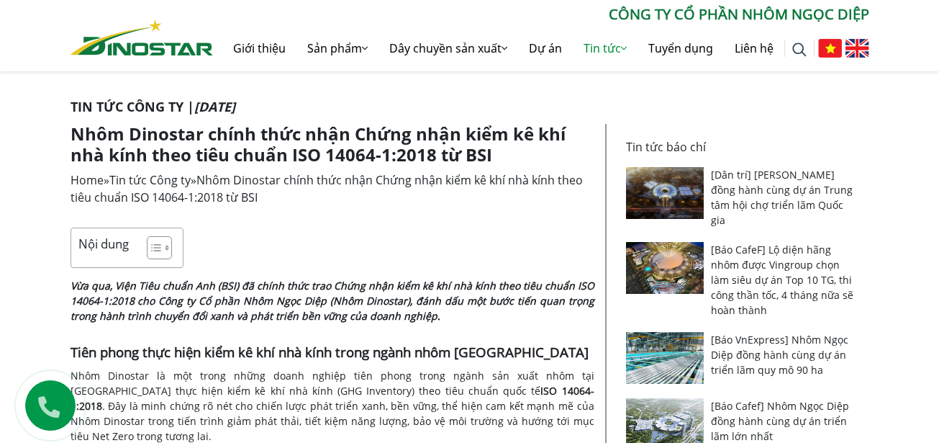
scroll to position [216, 0]
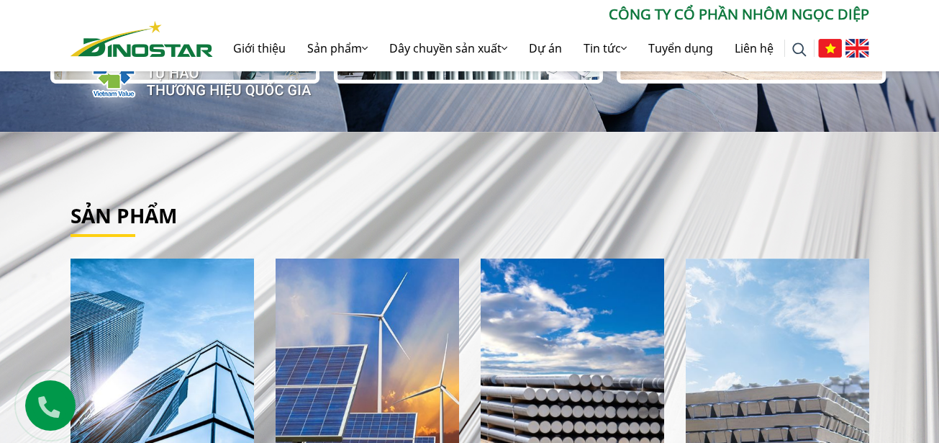
scroll to position [504, 0]
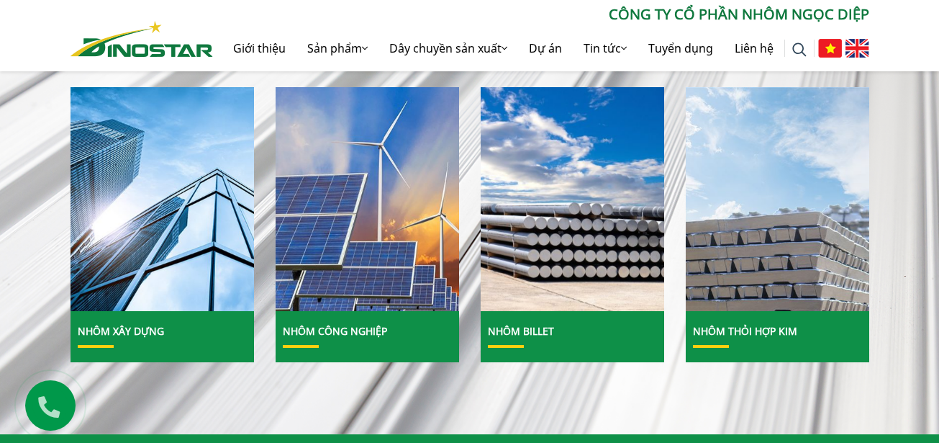
click at [748, 338] on h3 "Nhôm Thỏi hợp kim" at bounding box center [781, 334] width 176 height 19
click at [748, 333] on link "Nhôm Thỏi hợp kim" at bounding box center [745, 331] width 104 height 14
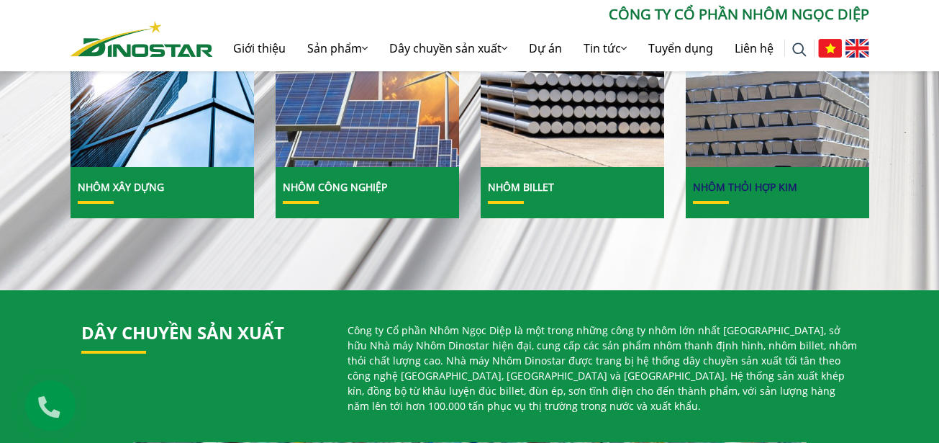
scroll to position [720, 0]
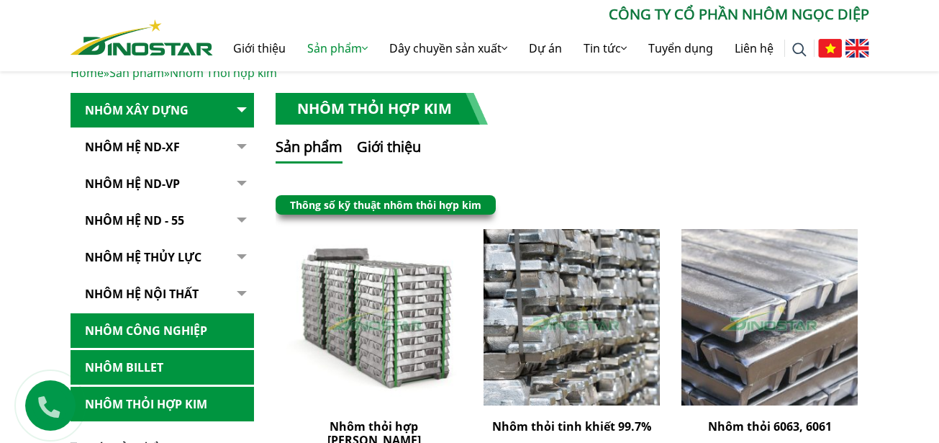
scroll to position [288, 0]
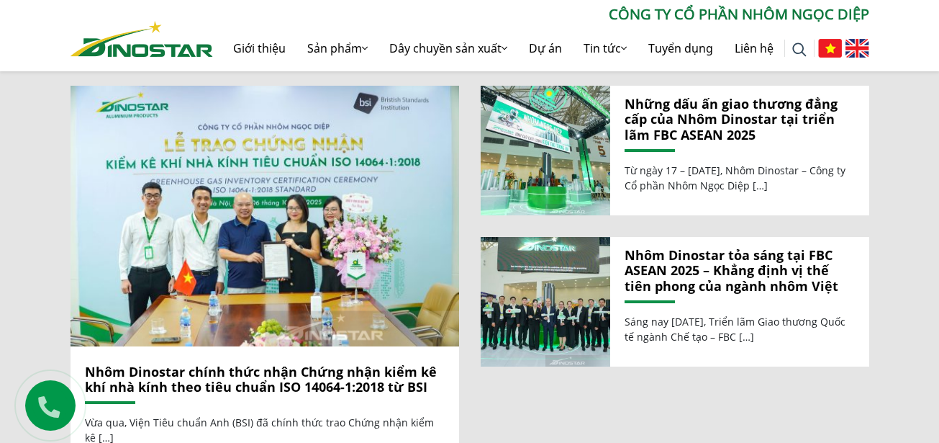
scroll to position [1655, 0]
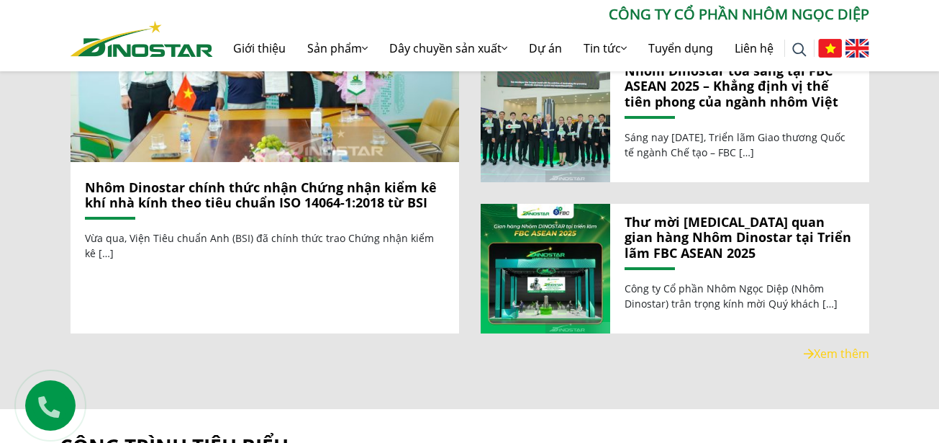
click at [239, 188] on link "Nhôm Dinostar chính thức nhận Chứng nhận kiểm kê khí nhà kính theo tiêu chuẩn I…" at bounding box center [261, 194] width 352 height 33
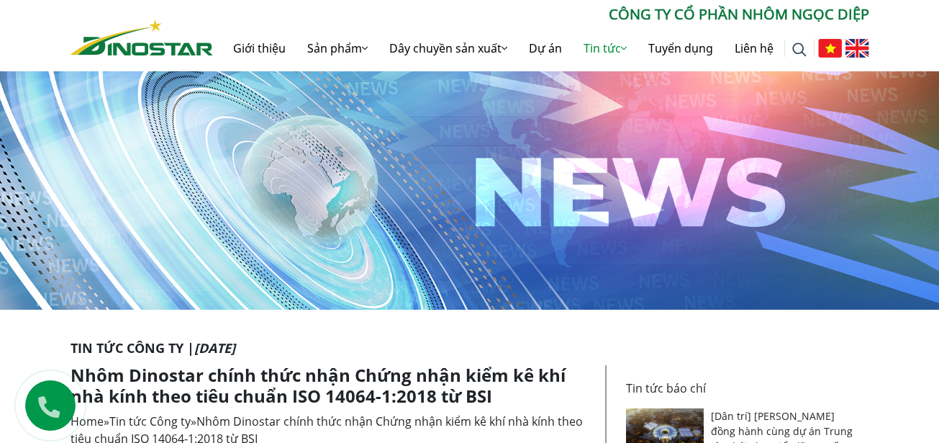
click at [140, 30] on img at bounding box center [142, 37] width 142 height 36
click at [140, 56] on div "Tìm kiếm cho: ******** CÔNG TY CỔ PHẦN NHÔM NGỌC DIỆP Giới thiệu Sản phẩm Sản p…" at bounding box center [470, 38] width 820 height 68
